Goal: Navigation & Orientation: Find specific page/section

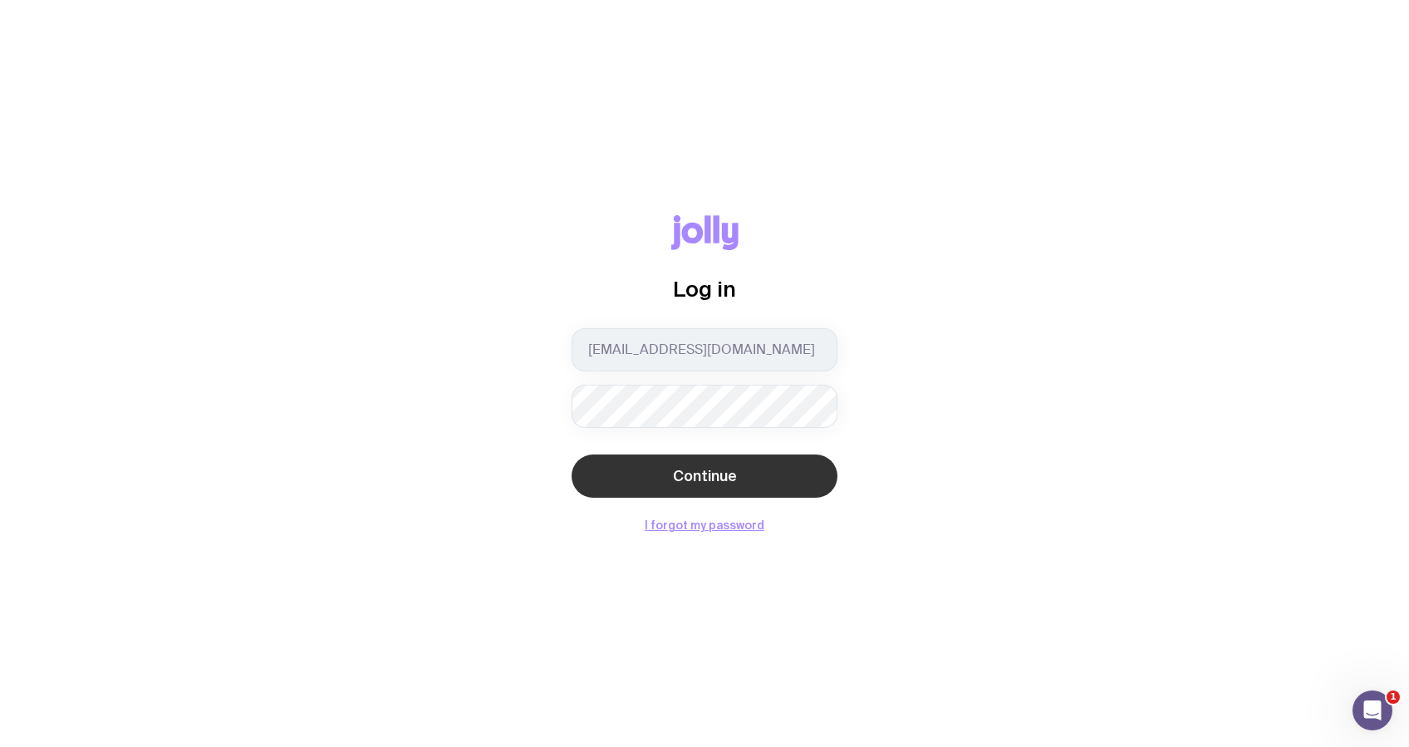
click at [751, 455] on button "Continue" at bounding box center [705, 475] width 266 height 43
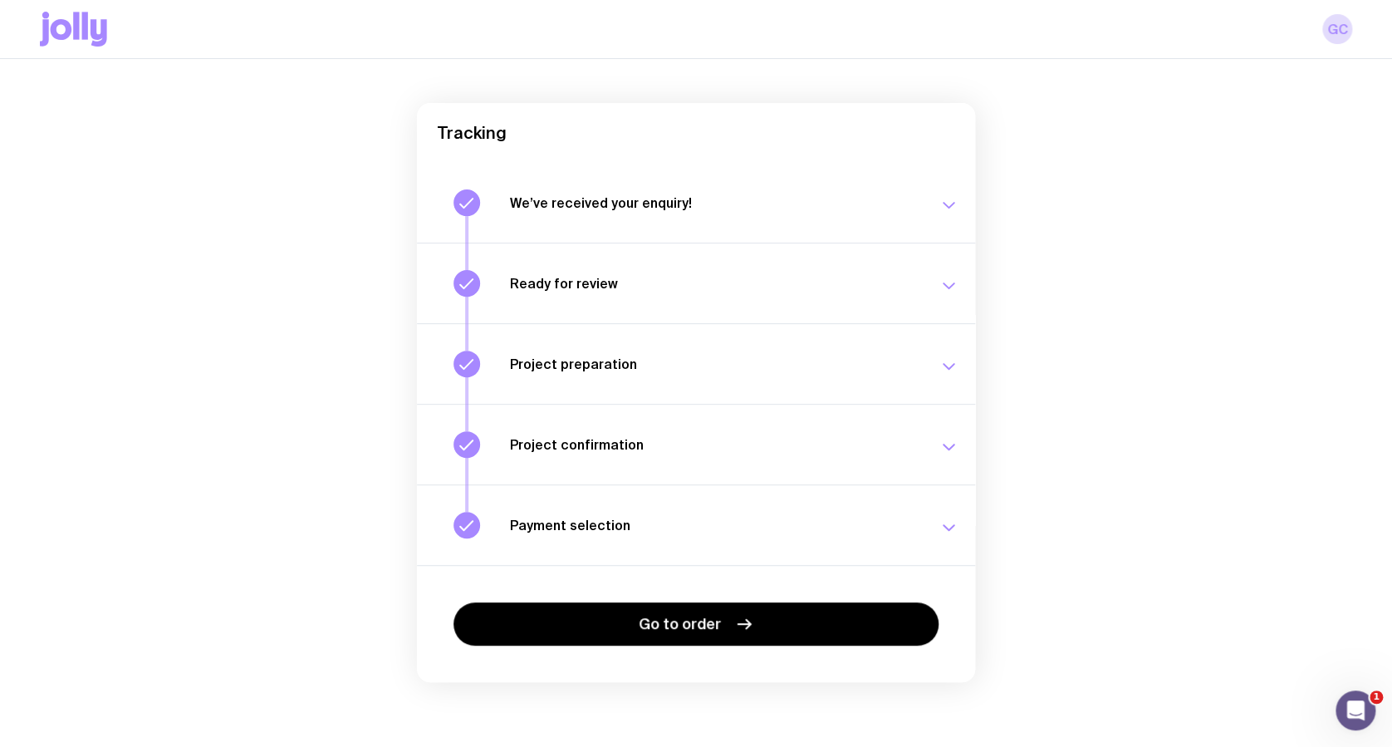
scroll to position [116, 0]
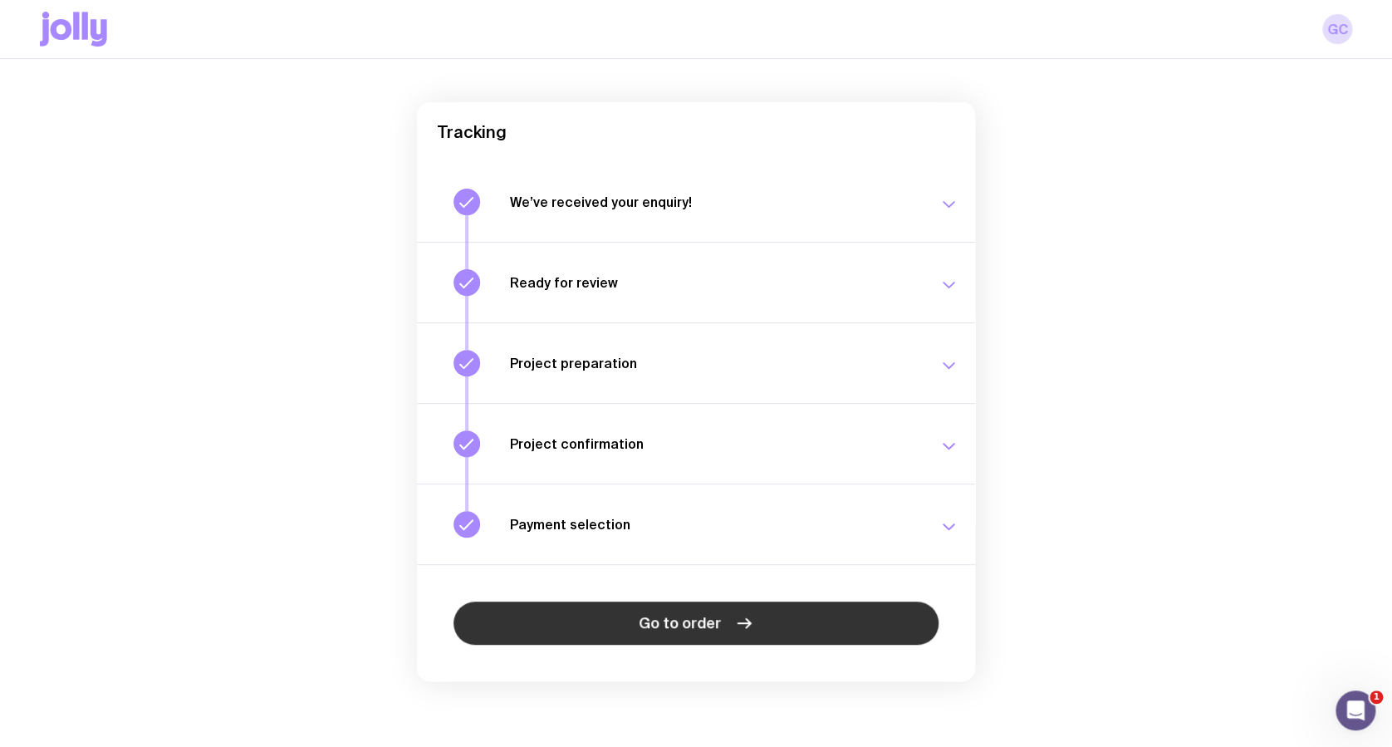
click at [783, 625] on link "Go to order" at bounding box center [696, 623] width 485 height 43
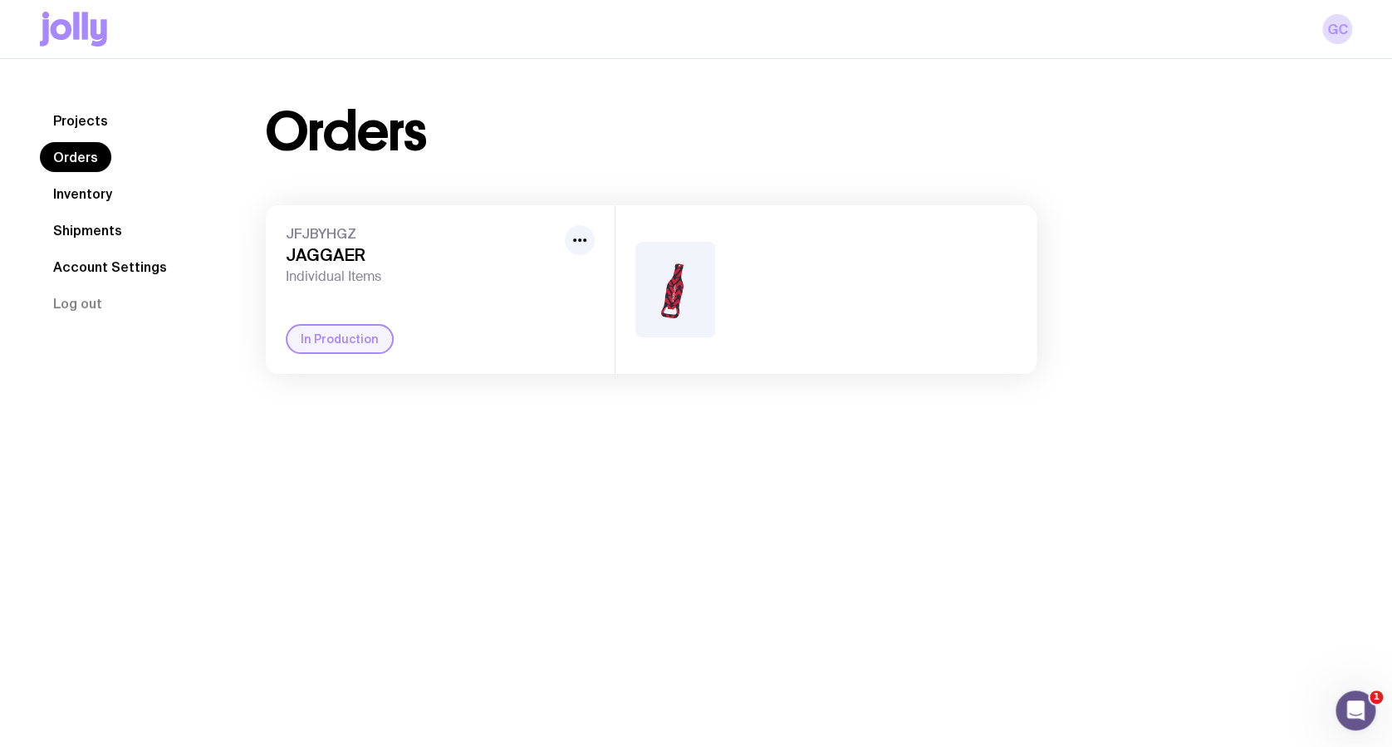
click at [470, 277] on span "Individual Items" at bounding box center [422, 276] width 273 height 17
click at [92, 194] on link "Inventory" at bounding box center [83, 194] width 86 height 30
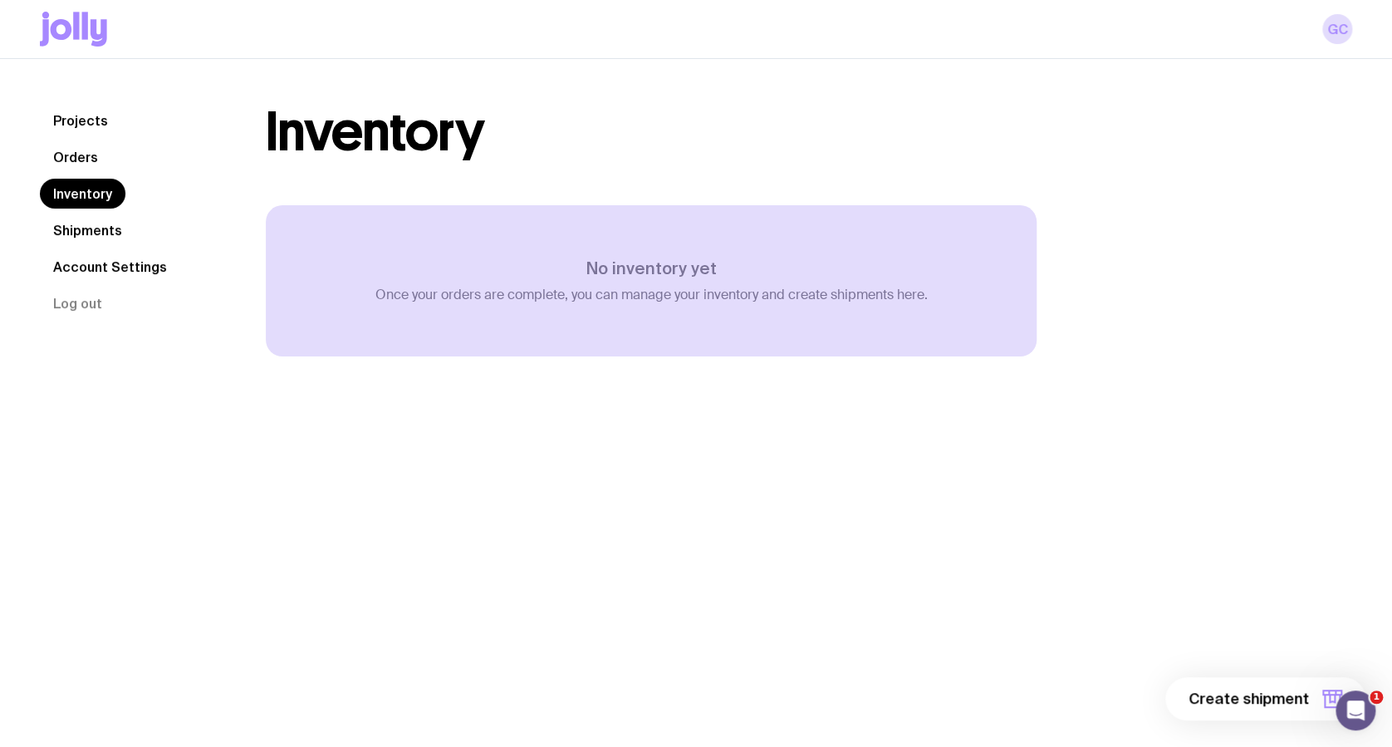
click at [84, 228] on link "Shipments" at bounding box center [88, 230] width 96 height 30
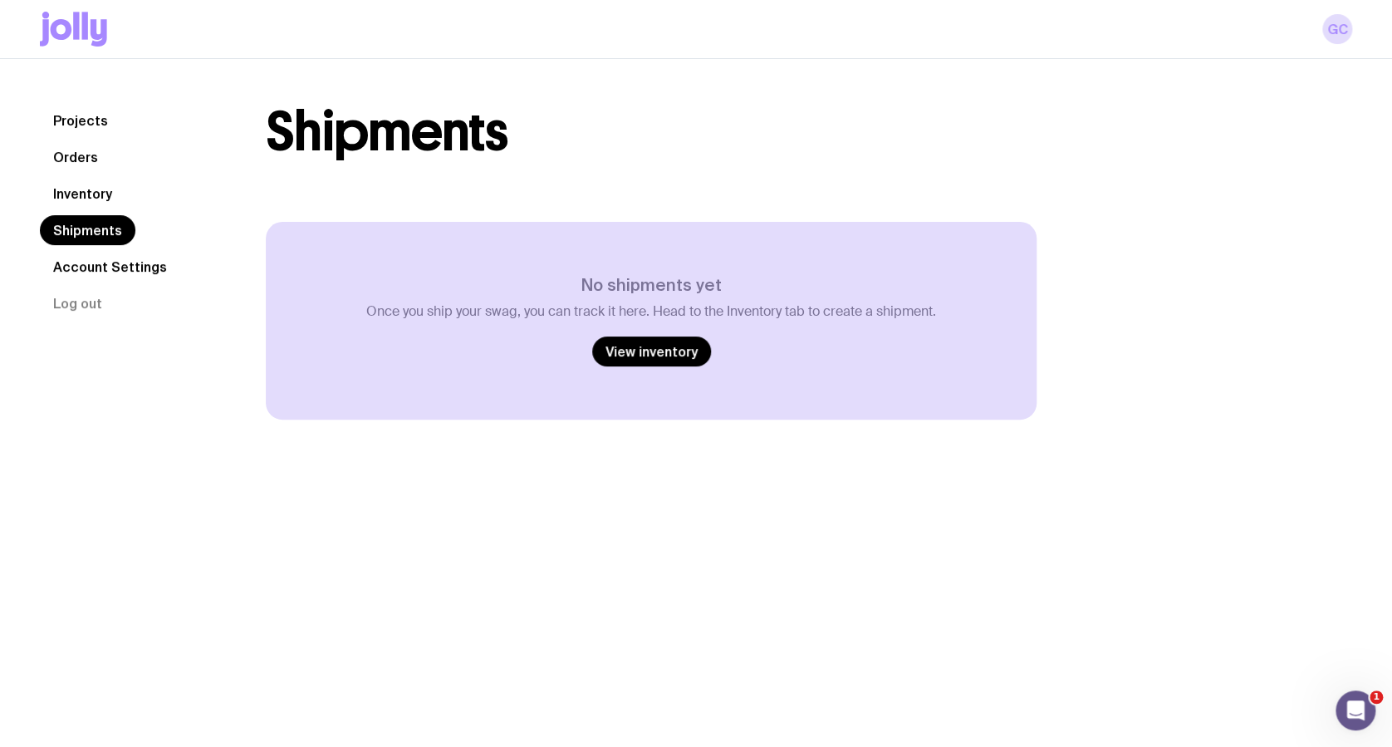
click at [77, 273] on link "Account Settings" at bounding box center [110, 267] width 140 height 30
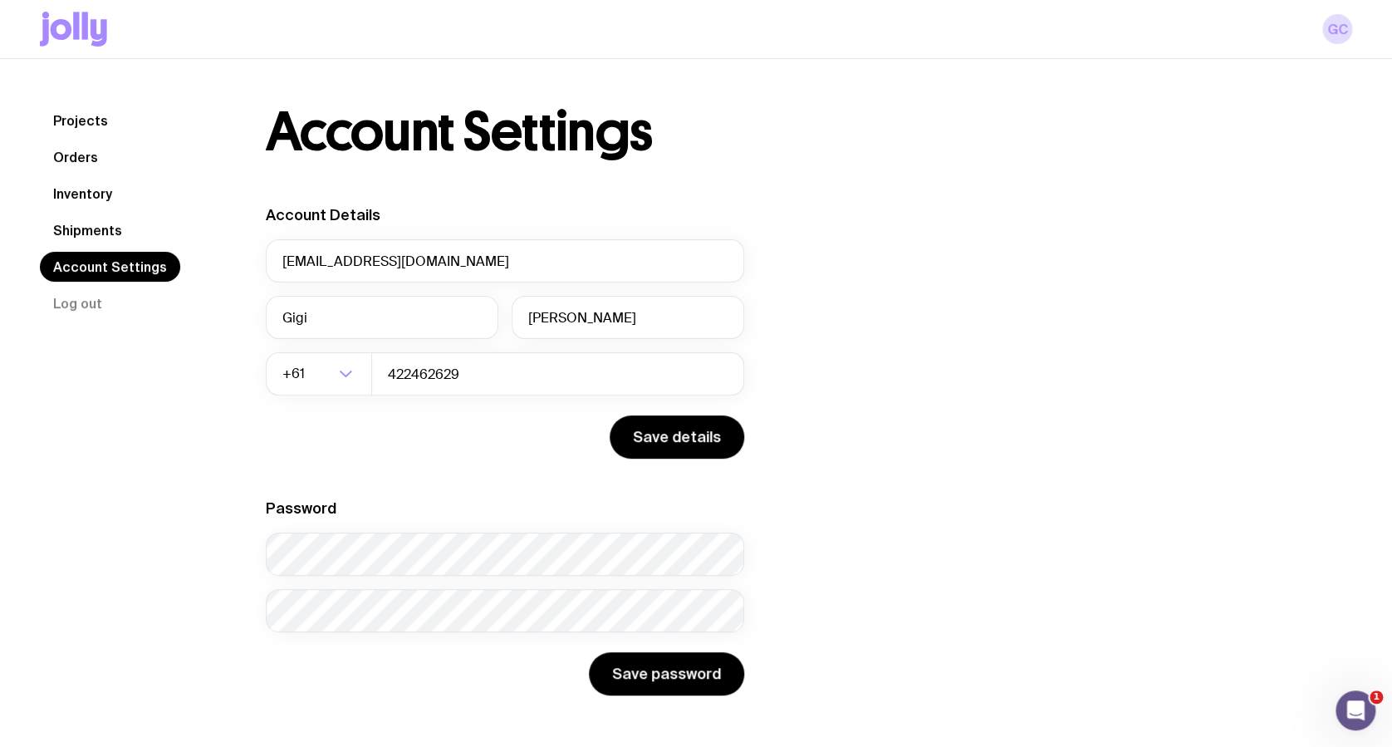
click at [91, 193] on link "Inventory" at bounding box center [83, 194] width 86 height 30
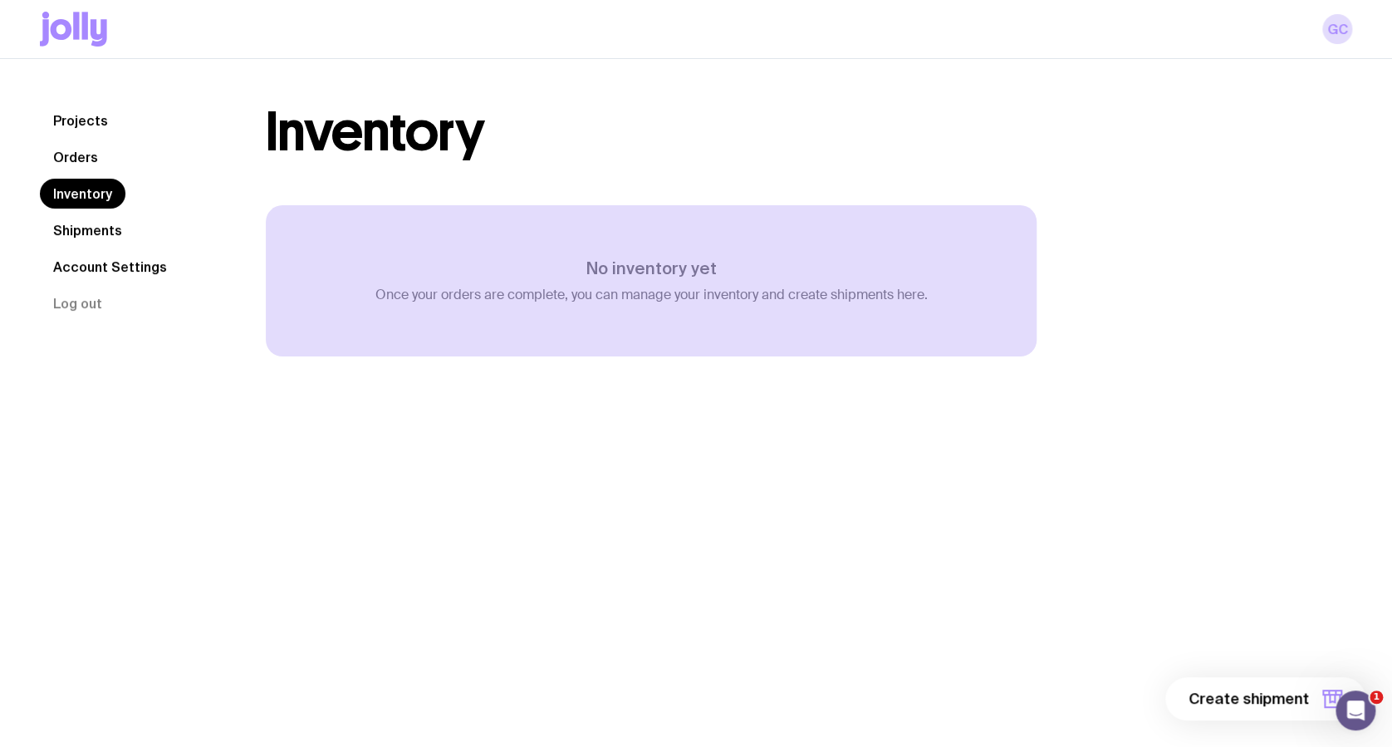
click at [92, 153] on link "Orders" at bounding box center [75, 157] width 71 height 30
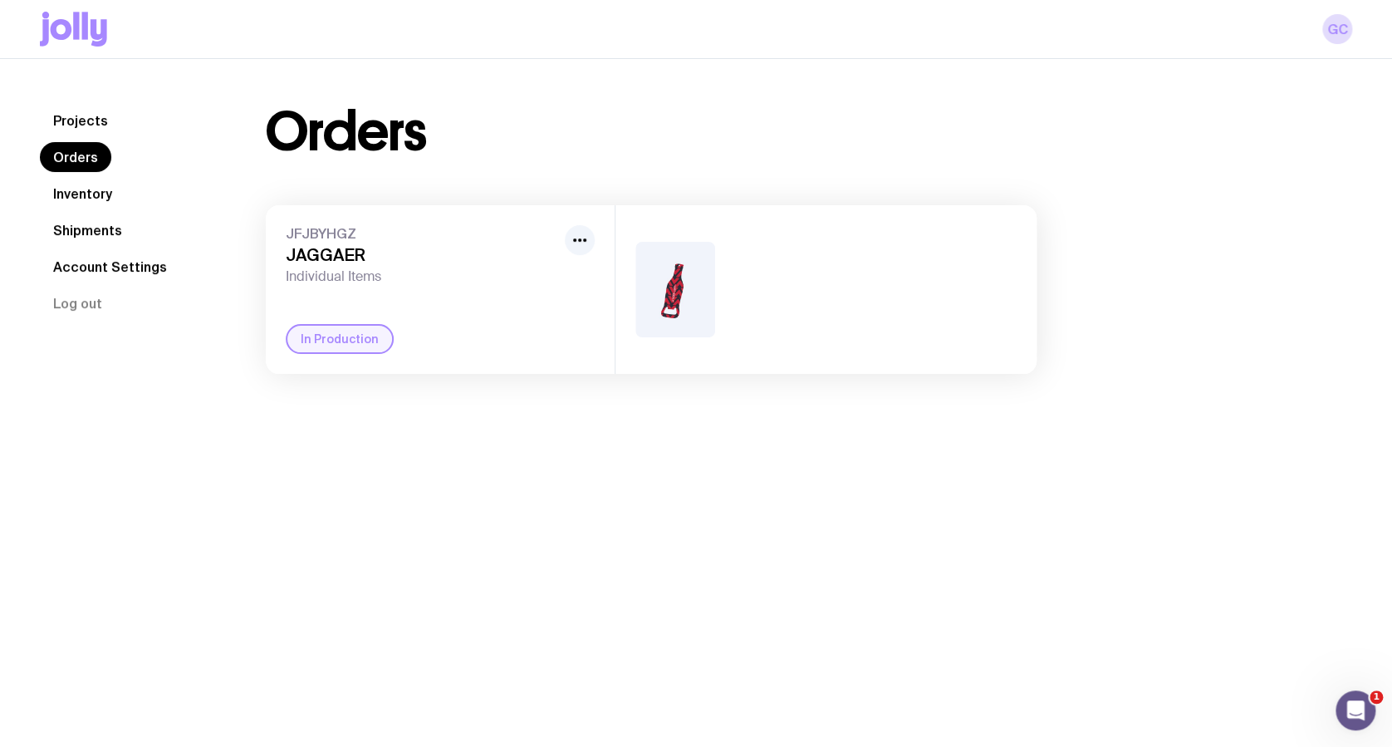
click at [97, 125] on link "Projects" at bounding box center [80, 121] width 81 height 30
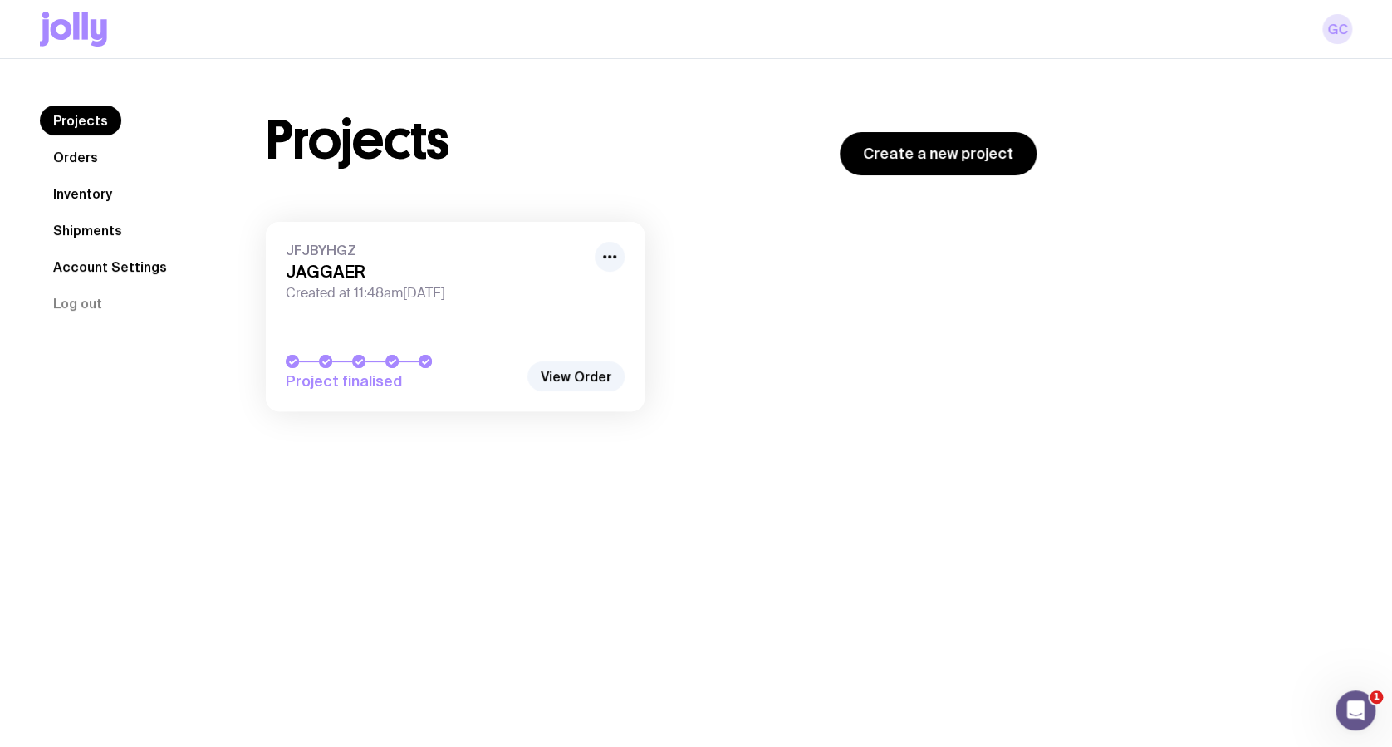
click at [1343, 23] on link "GC" at bounding box center [1338, 29] width 30 height 30
click at [1343, 30] on link "GC" at bounding box center [1338, 29] width 30 height 30
